Goal: Transaction & Acquisition: Download file/media

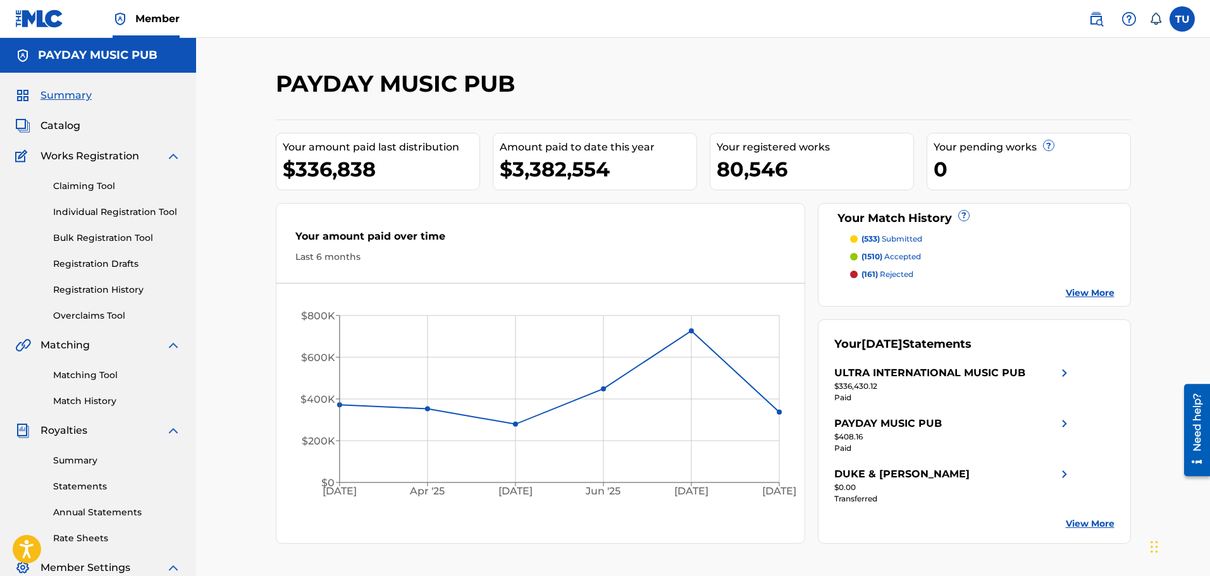
click at [85, 486] on link "Statements" at bounding box center [117, 486] width 128 height 13
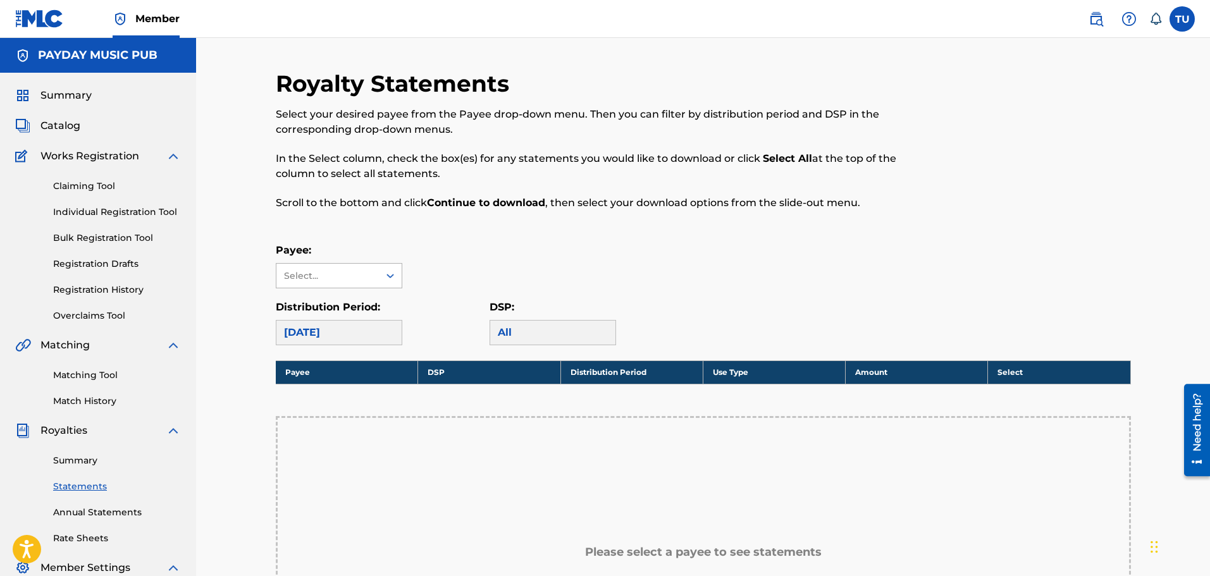
click at [316, 268] on div "Select..." at bounding box center [327, 276] width 102 height 24
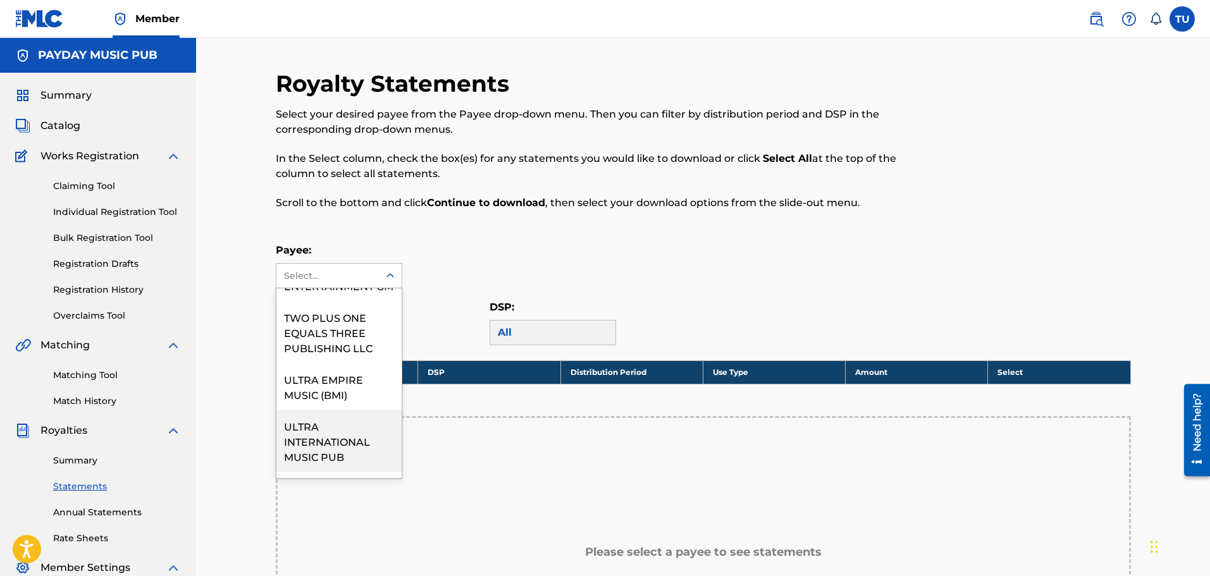
scroll to position [324, 0]
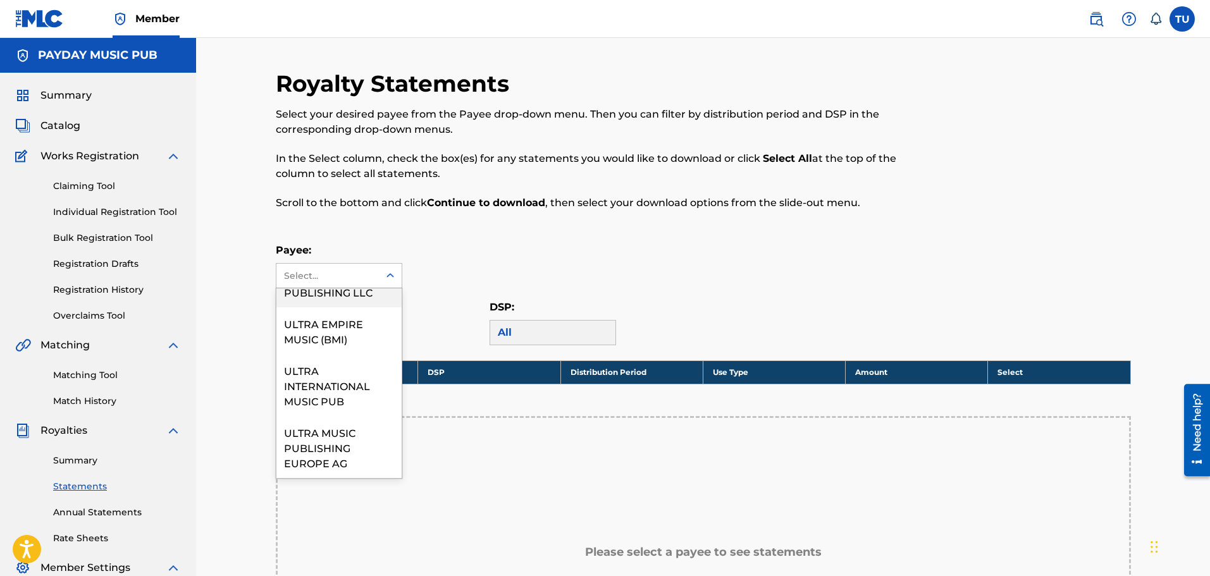
click at [327, 293] on div "TWO PLUS ONE EQUALS THREE PUBLISHING LLC" at bounding box center [338, 276] width 125 height 62
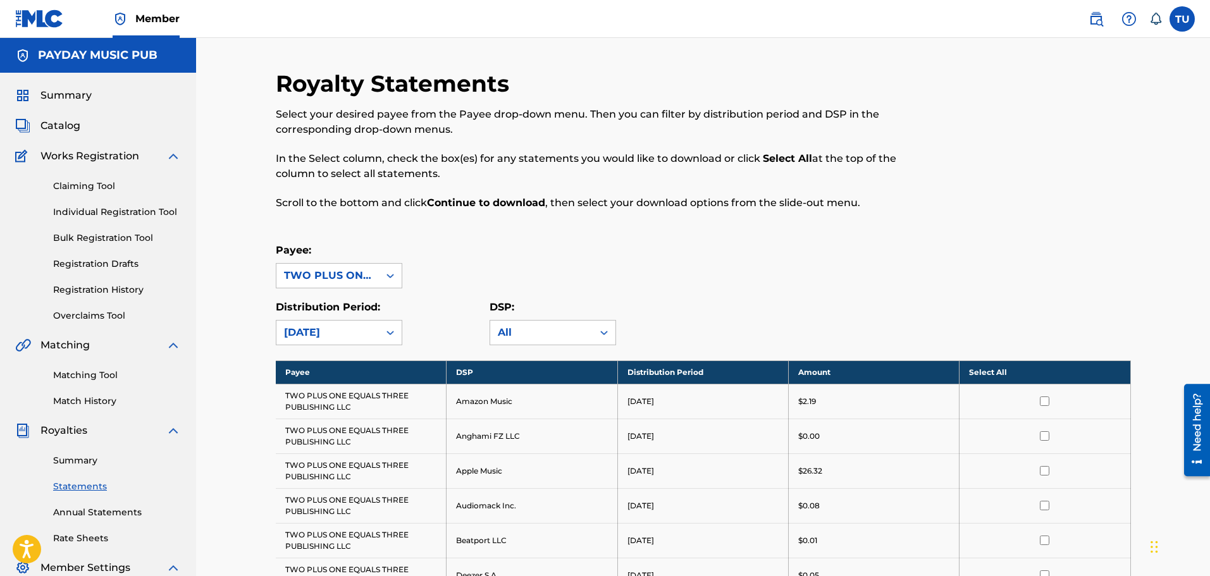
click at [342, 277] on div "TWO PLUS ONE EQUALS THREE PUBLISHING LLC" at bounding box center [327, 275] width 87 height 15
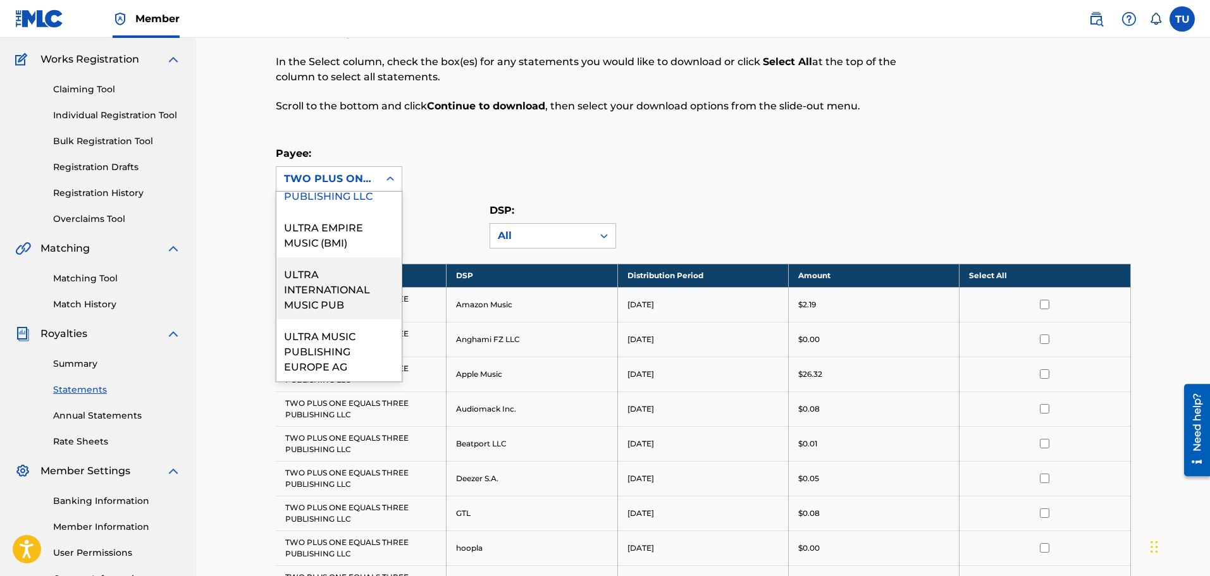
click at [340, 281] on div "ULTRA INTERNATIONAL MUSIC PUB" at bounding box center [338, 288] width 125 height 62
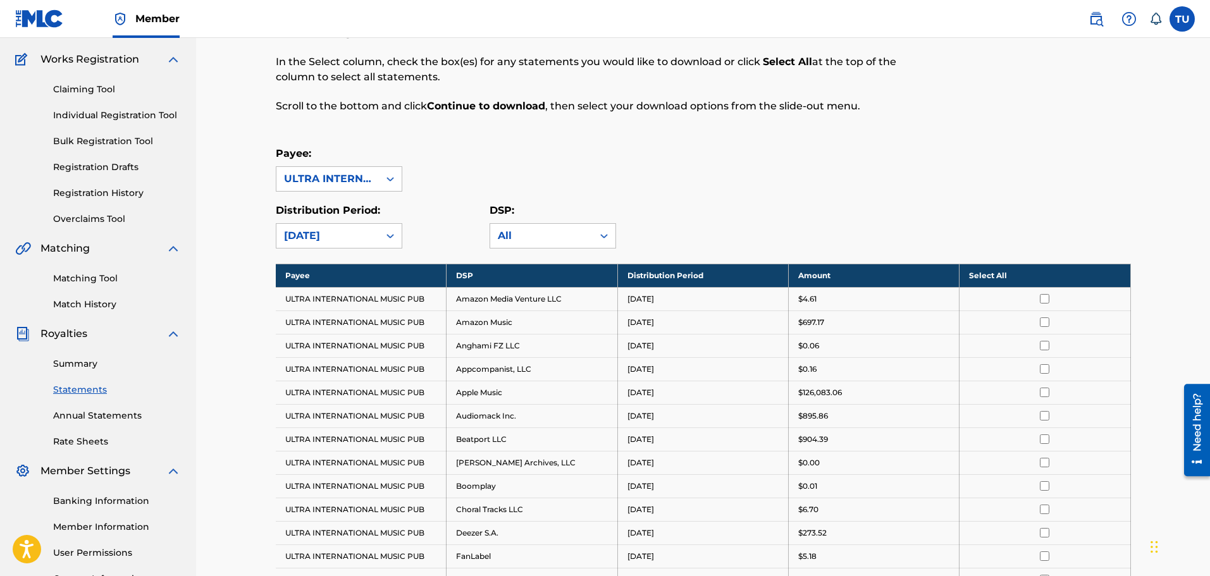
click at [995, 273] on th "Select All" at bounding box center [1044, 275] width 171 height 23
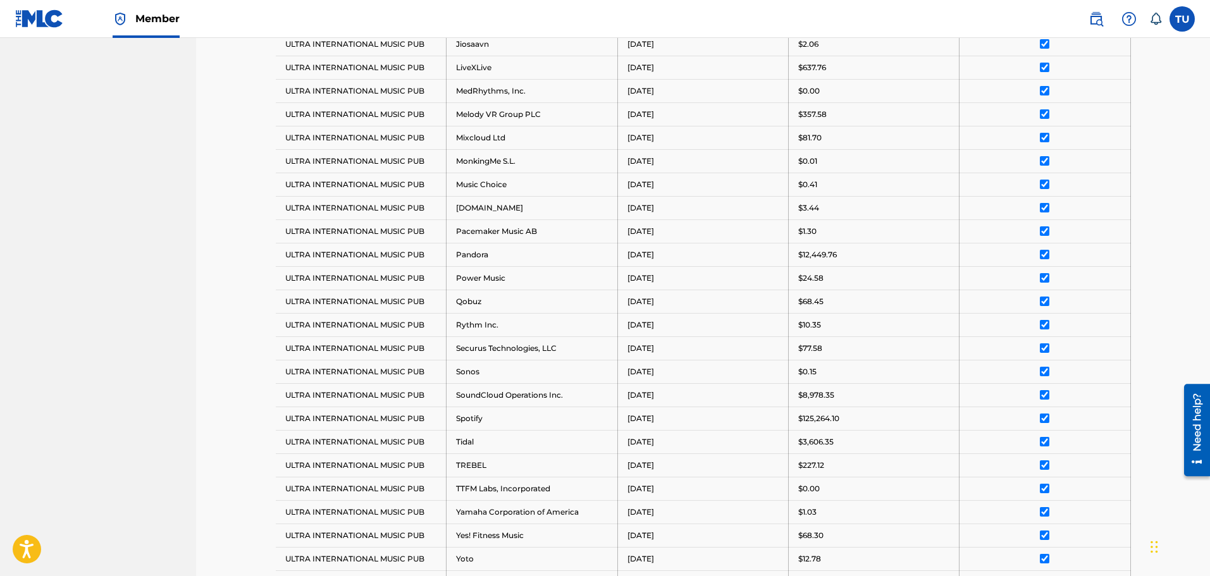
scroll to position [919, 0]
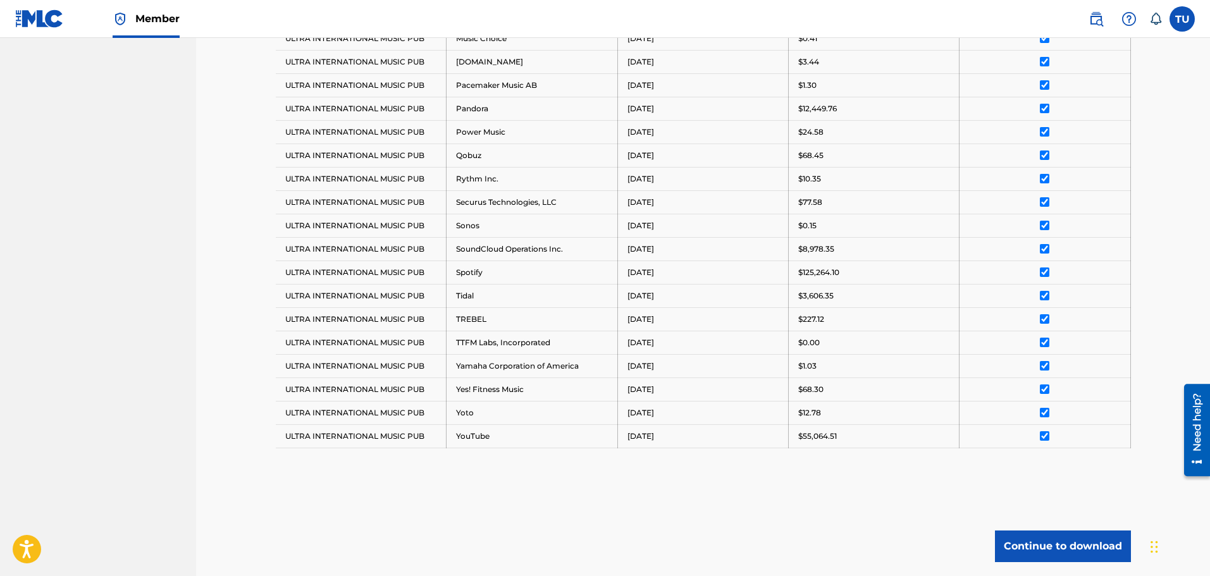
click at [1067, 551] on button "Continue to download" at bounding box center [1063, 547] width 136 height 32
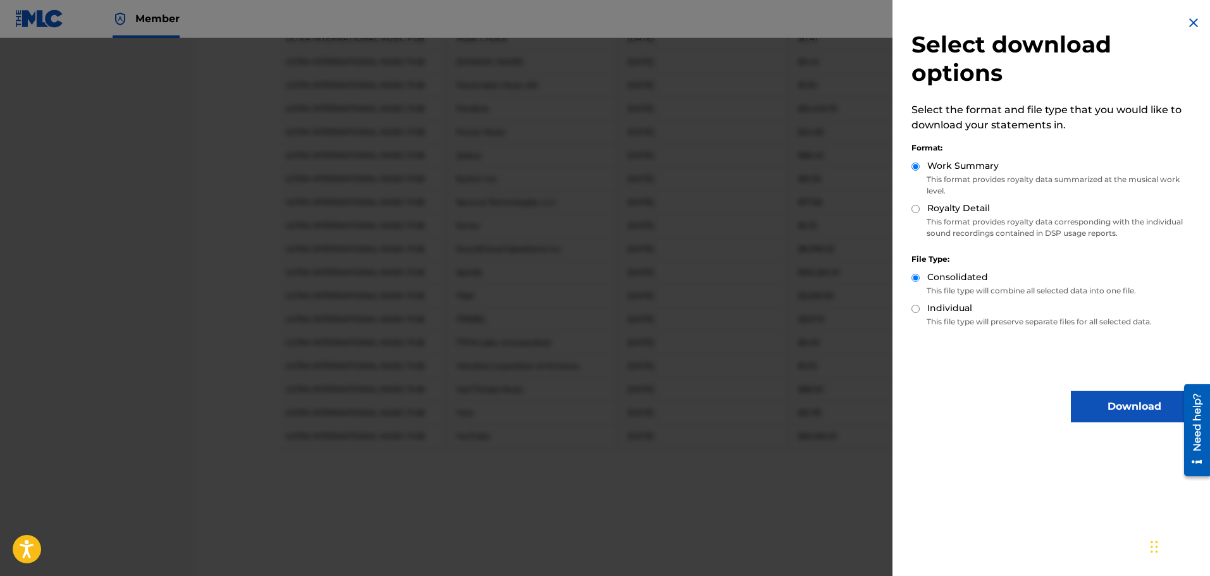
click at [916, 210] on input "Royalty Detail" at bounding box center [915, 209] width 8 height 8
radio input "true"
click at [1112, 404] on button "Download" at bounding box center [1134, 407] width 126 height 32
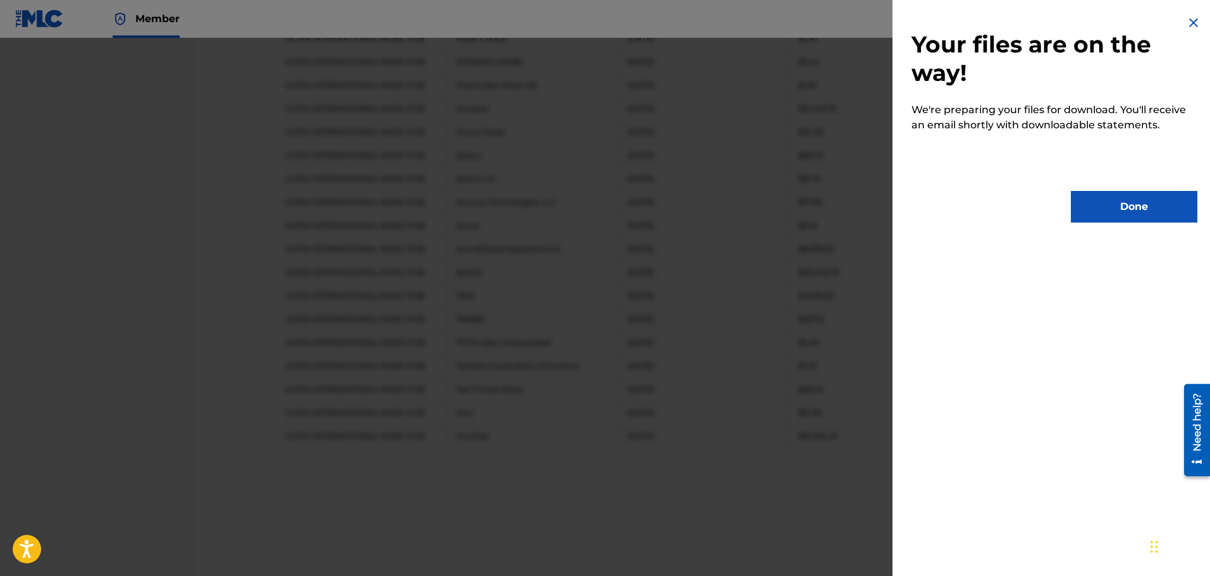
click at [1104, 190] on div "Your files are on the way! We're preparing your files for download. You'll rece…" at bounding box center [1054, 119] width 324 height 238
click at [1105, 210] on button "Done" at bounding box center [1134, 207] width 126 height 32
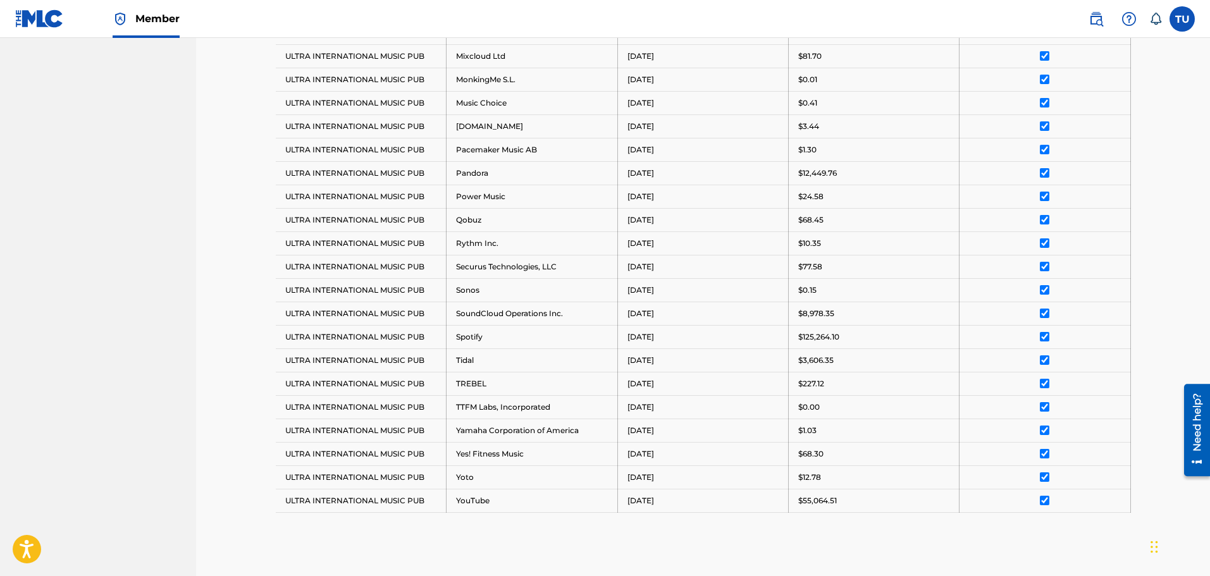
scroll to position [792, 0]
